Goal: Check status: Check status

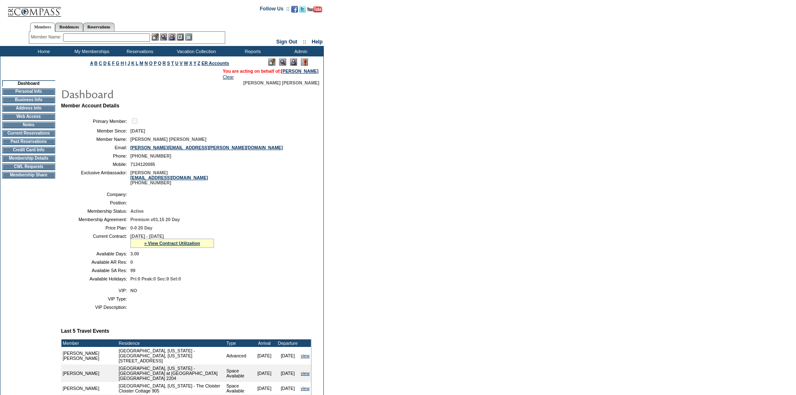
click at [290, 61] on img at bounding box center [293, 62] width 7 height 7
click at [26, 136] on td "Current Reservations" at bounding box center [28, 133] width 53 height 7
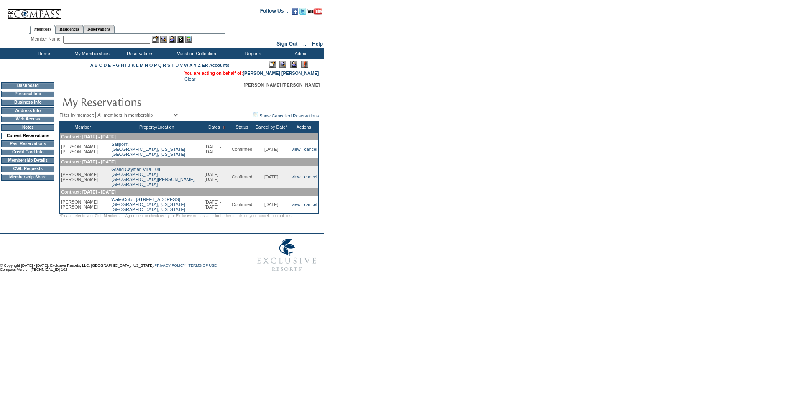
click at [296, 178] on link "view" at bounding box center [295, 176] width 9 height 5
